Goal: Task Accomplishment & Management: Use online tool/utility

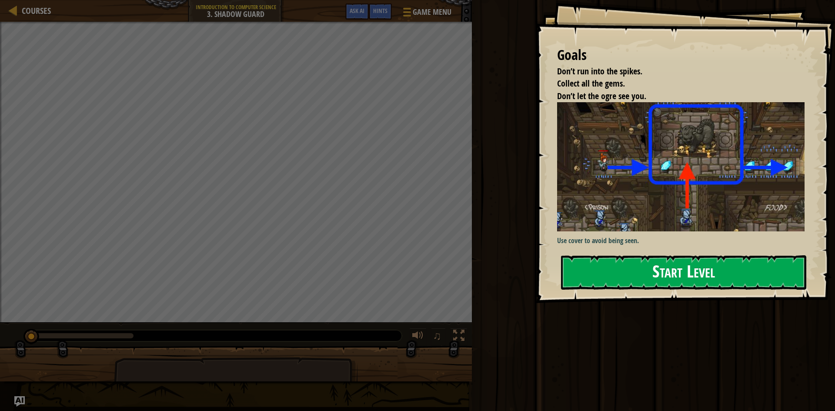
click at [717, 284] on button "Start Level" at bounding box center [683, 272] width 245 height 34
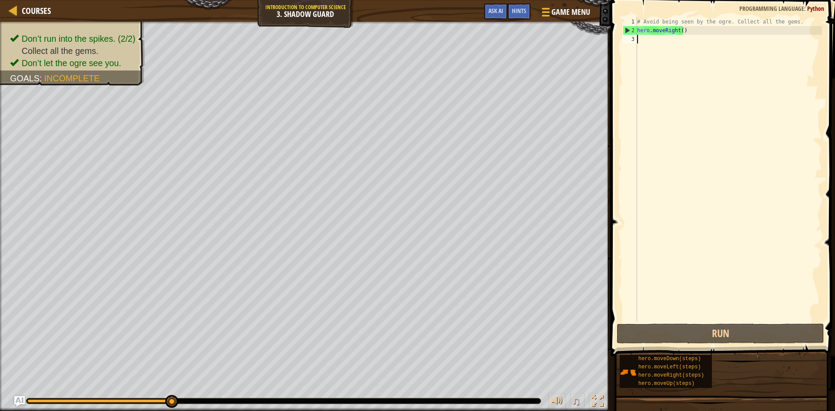
scroll to position [4, 0]
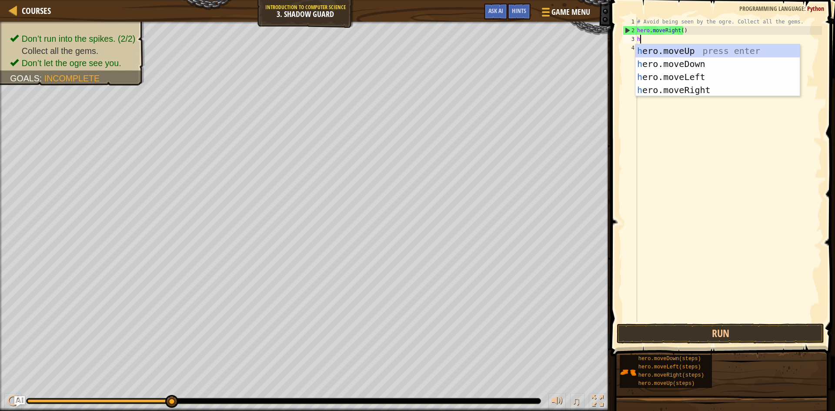
type textarea "hero"
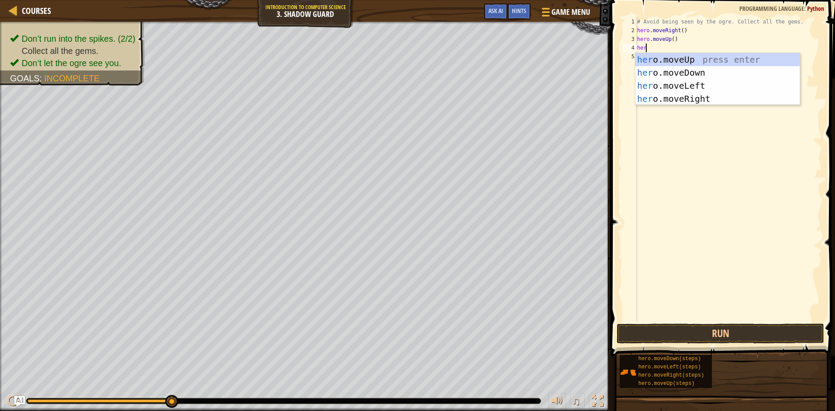
scroll to position [4, 0]
type textarea "hero"
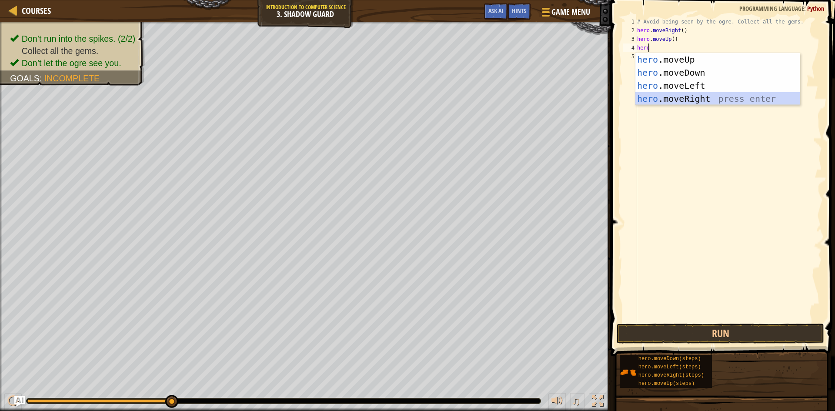
scroll to position [4, 0]
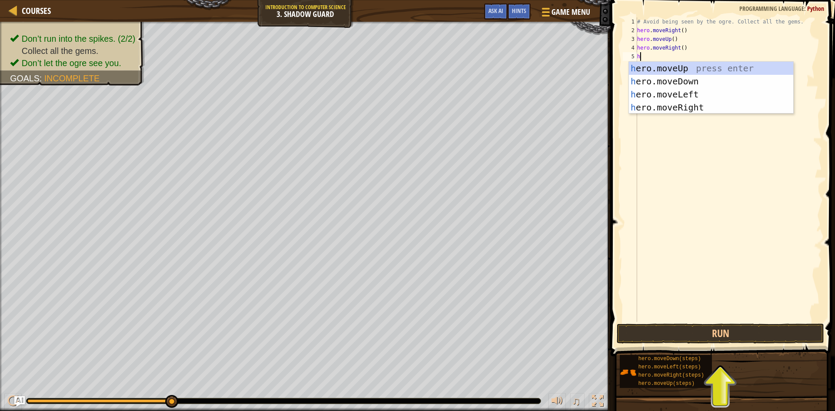
type textarea "her"
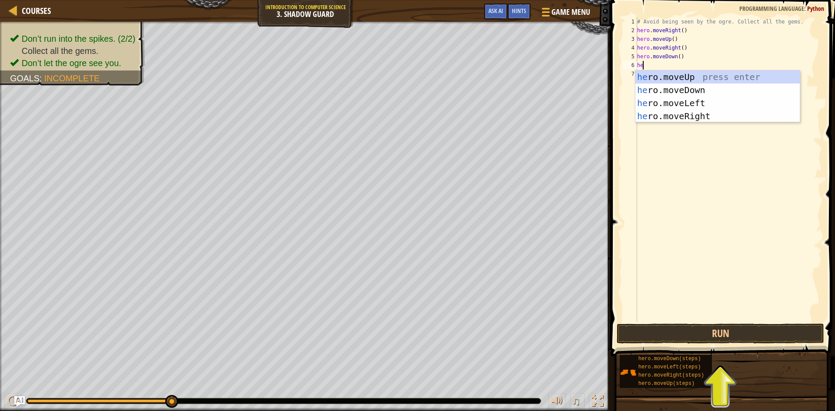
scroll to position [4, 0]
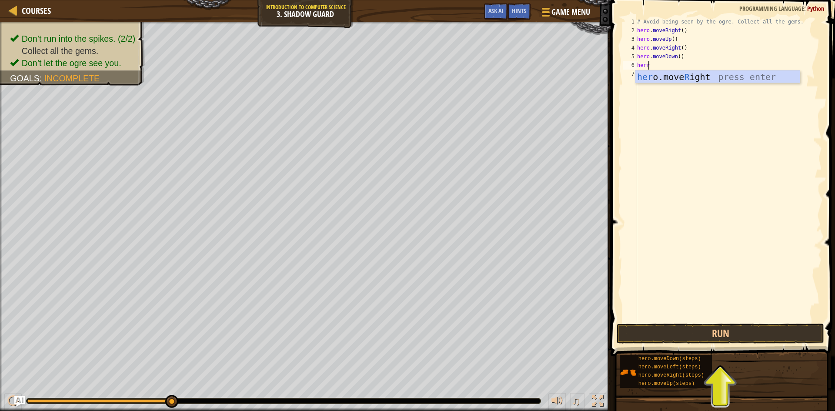
type textarea "her"
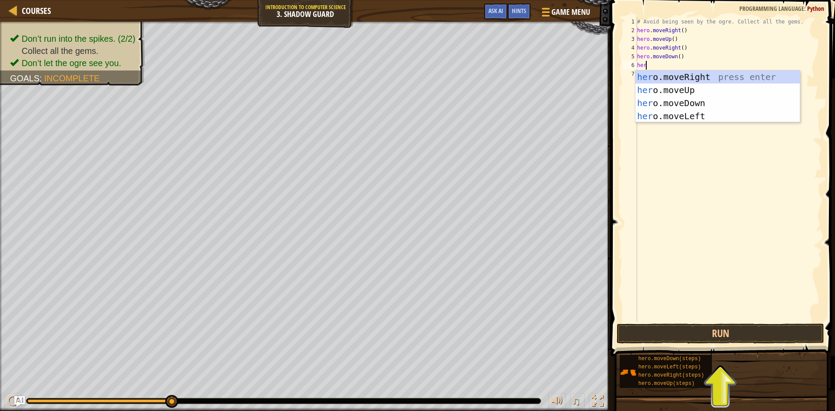
scroll to position [4, 0]
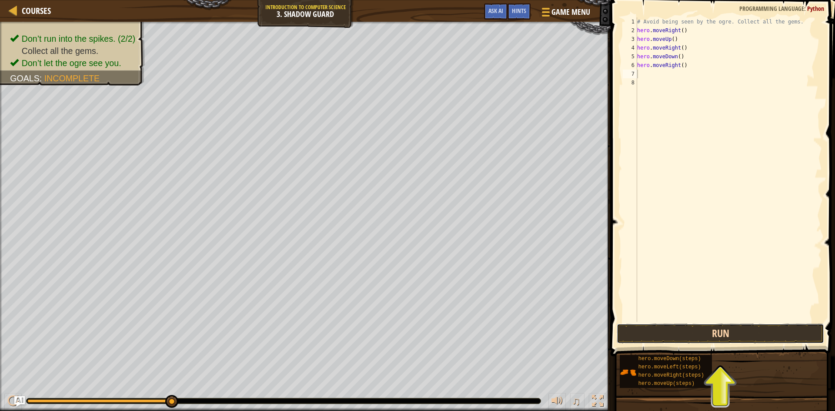
click at [718, 330] on button "Run" at bounding box center [721, 334] width 208 height 20
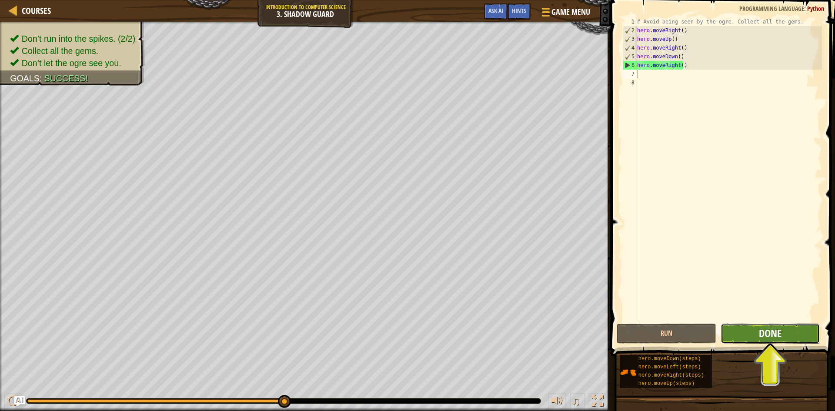
click at [762, 328] on span "Done" at bounding box center [770, 333] width 23 height 14
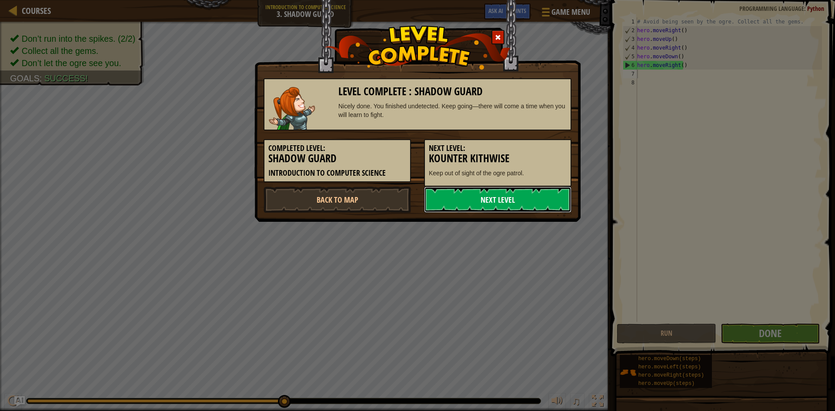
click at [500, 199] on link "Next Level" at bounding box center [497, 200] width 147 height 26
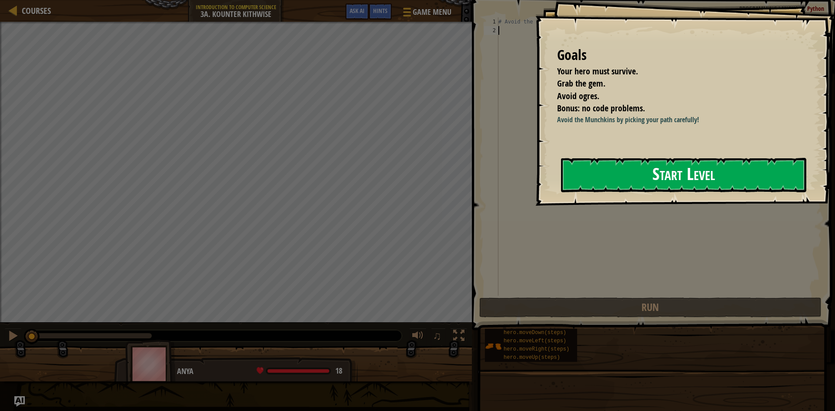
click at [678, 178] on button "Start Level" at bounding box center [683, 175] width 245 height 34
